Goal: Information Seeking & Learning: Learn about a topic

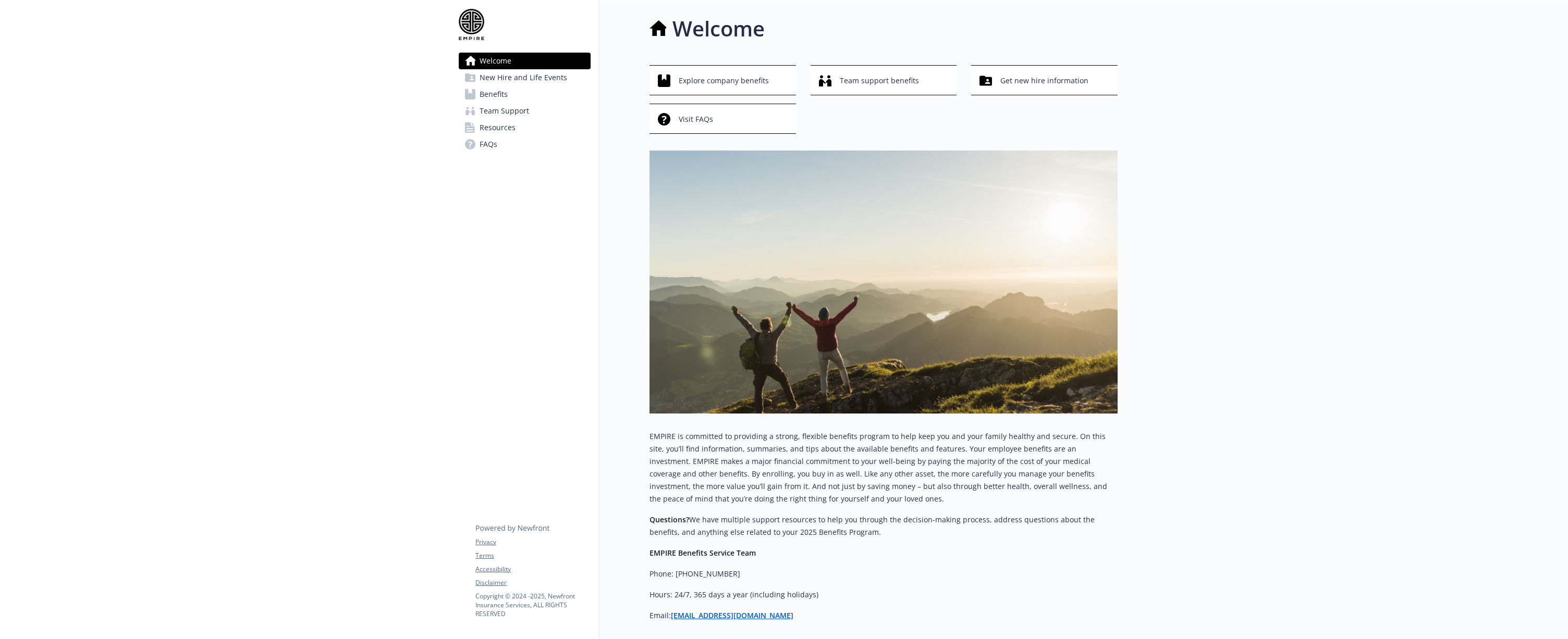
click at [501, 94] on span "Benefits" at bounding box center [494, 94] width 28 height 17
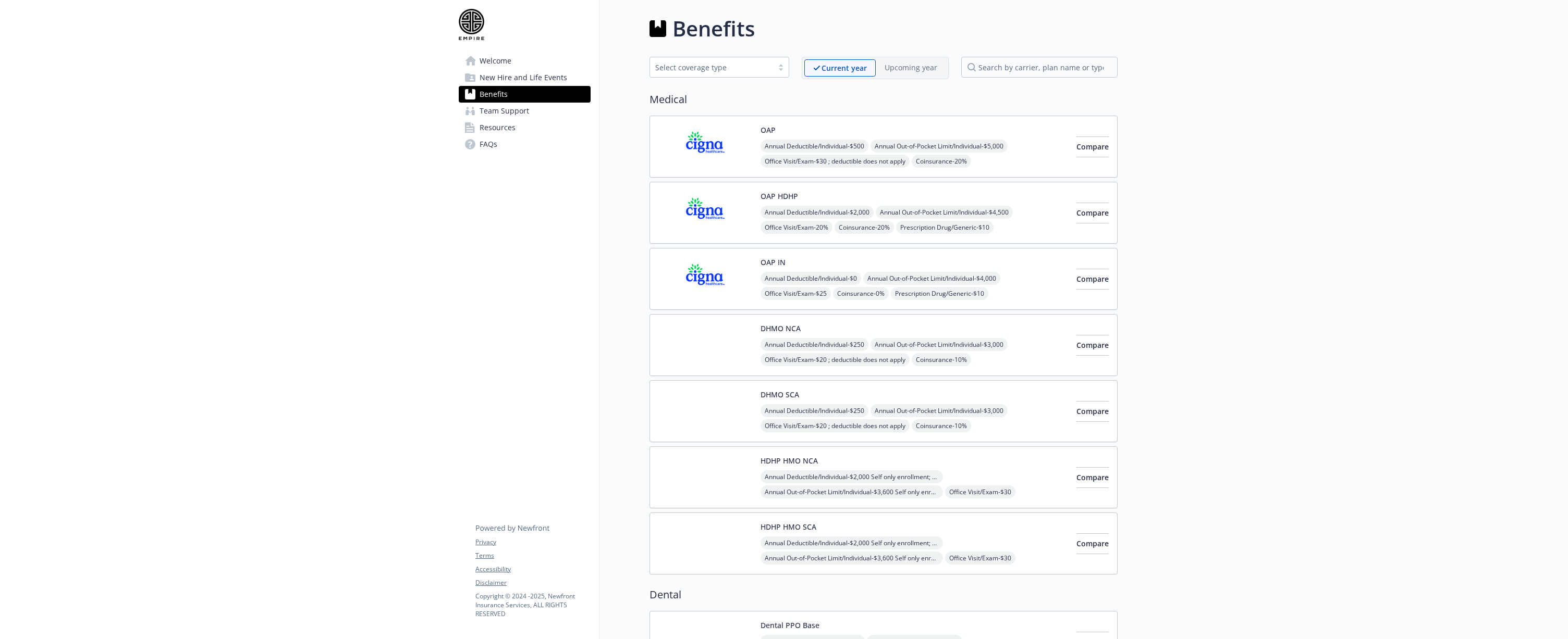
scroll to position [3, 0]
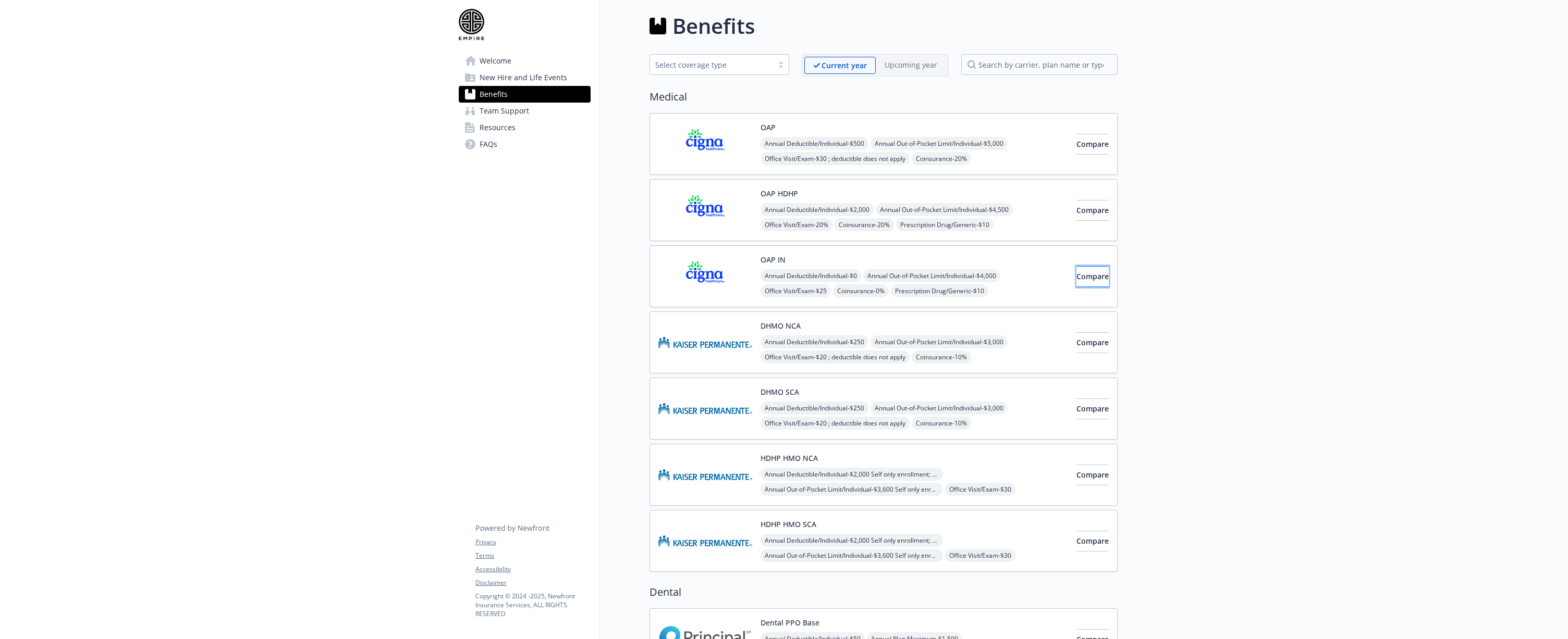
click at [1076, 281] on span "Compare" at bounding box center [1092, 276] width 32 height 10
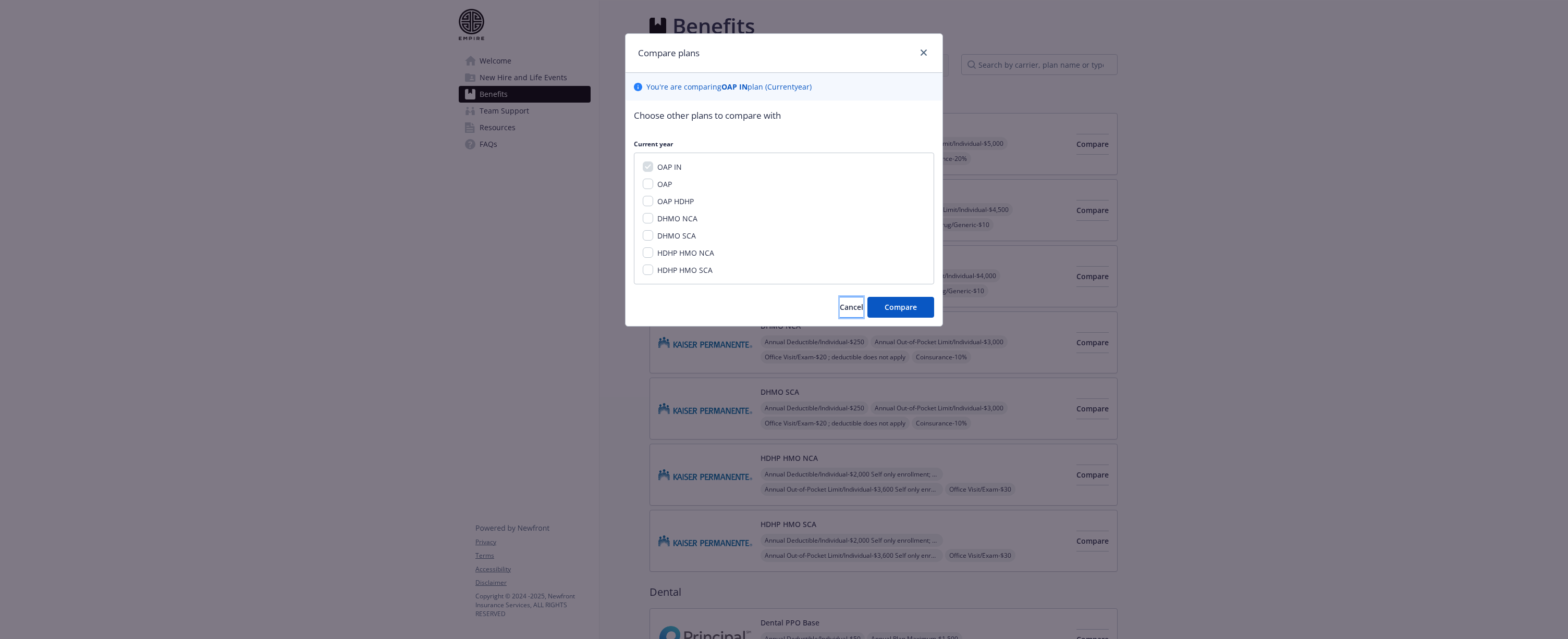
click at [840, 309] on span "Cancel" at bounding box center [852, 307] width 24 height 10
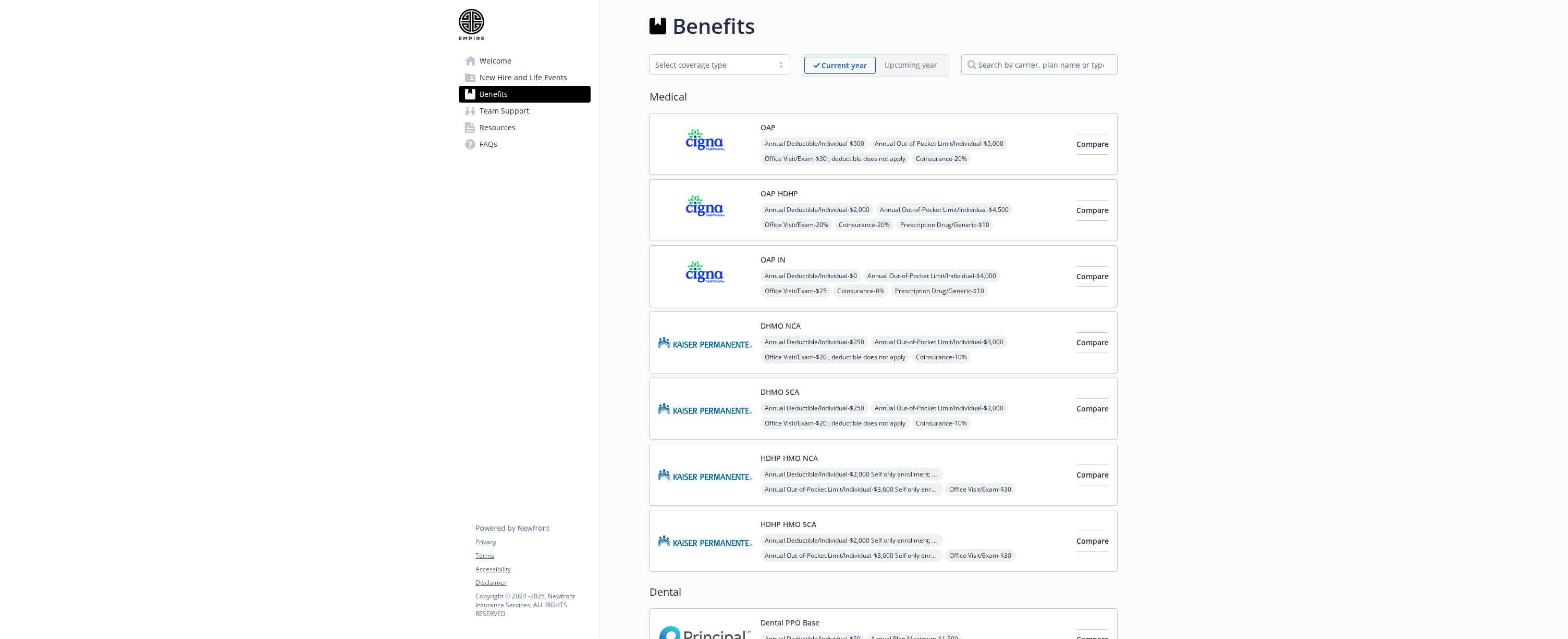
click at [701, 274] on img at bounding box center [705, 276] width 94 height 45
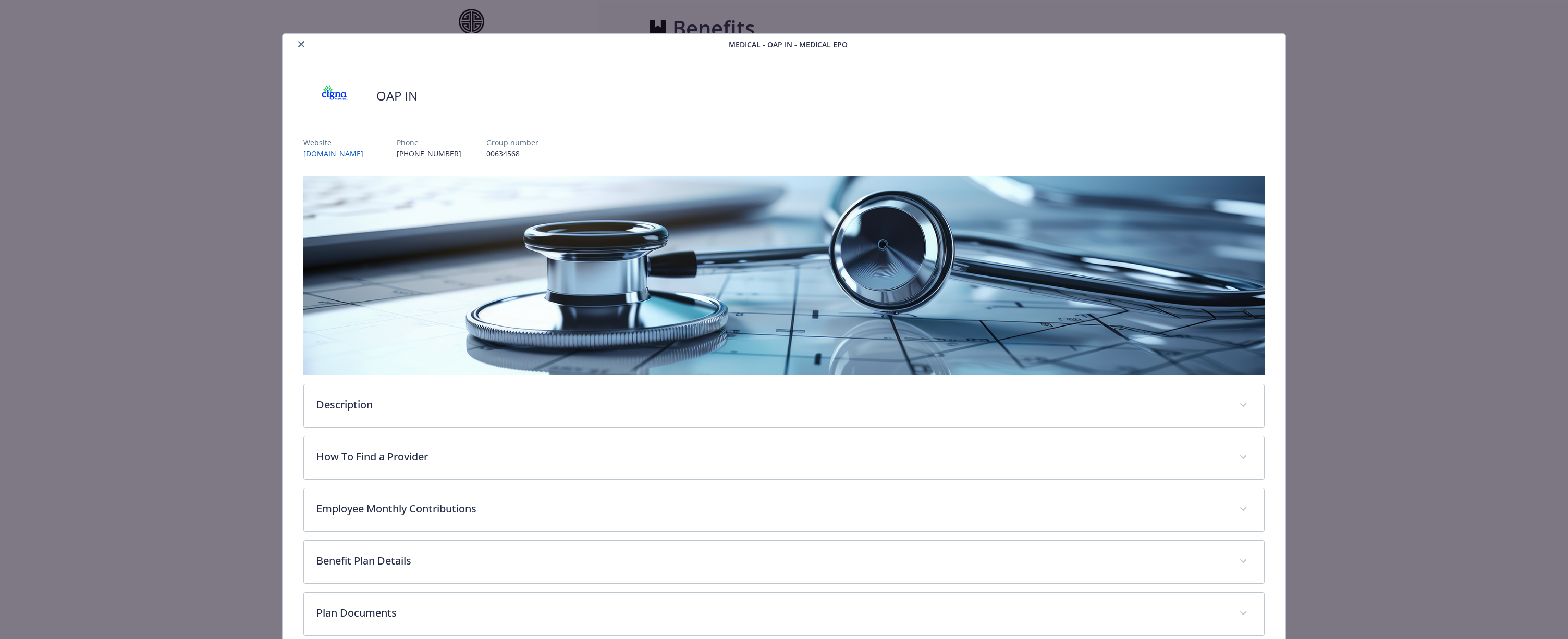
scroll to position [3, 0]
click at [324, 153] on link "[DOMAIN_NAME]" at bounding box center [338, 153] width 70 height 12
